Goal: Navigation & Orientation: Find specific page/section

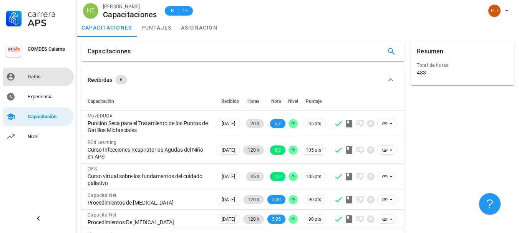
click at [47, 75] on div "Datos" at bounding box center [49, 77] width 43 height 6
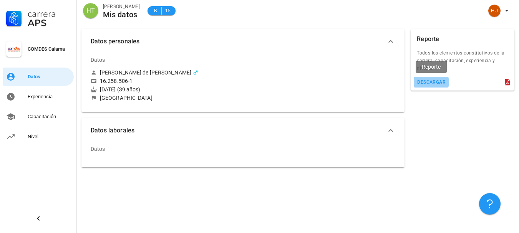
click at [423, 83] on div "descargar" at bounding box center [431, 82] width 29 height 5
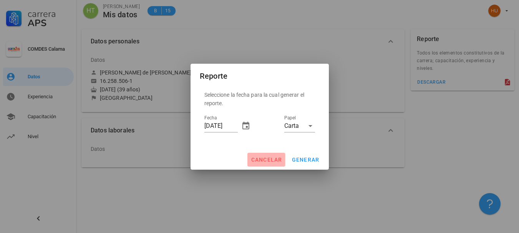
click at [275, 161] on span "cancelar" at bounding box center [267, 160] width 32 height 6
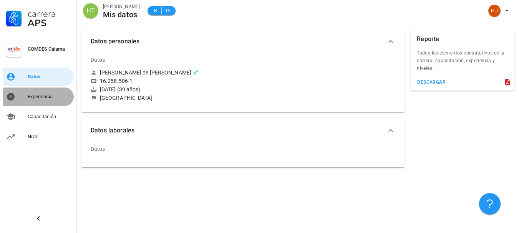
click at [33, 98] on div "Experiencia" at bounding box center [49, 97] width 43 height 6
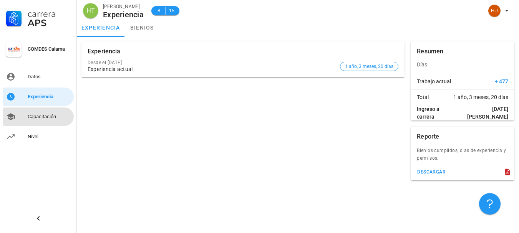
click at [33, 118] on div "Capacitación" at bounding box center [49, 117] width 43 height 6
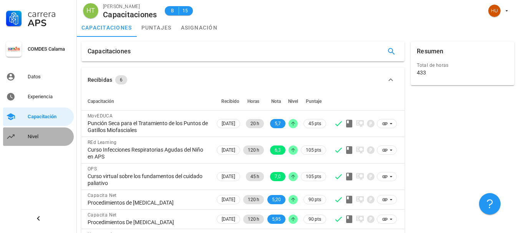
click at [27, 137] on link "Nivel" at bounding box center [38, 137] width 71 height 18
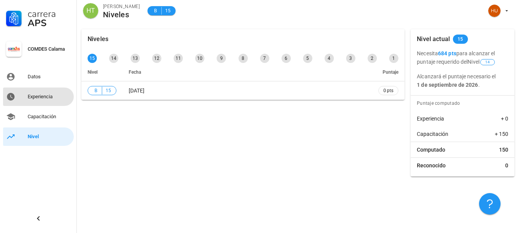
click at [36, 94] on div "Experiencia" at bounding box center [49, 97] width 43 height 6
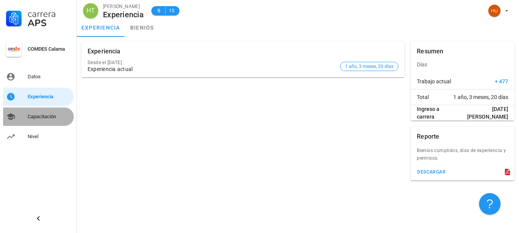
click at [31, 115] on div "Capacitación" at bounding box center [49, 117] width 43 height 6
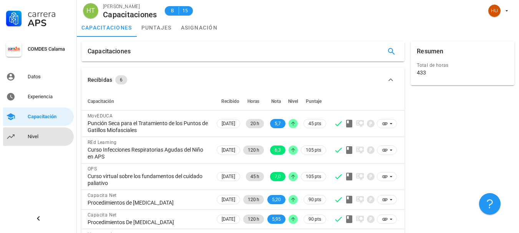
click at [32, 140] on div "Nivel" at bounding box center [49, 137] width 43 height 12
